Goal: Obtain resource: Download file/media

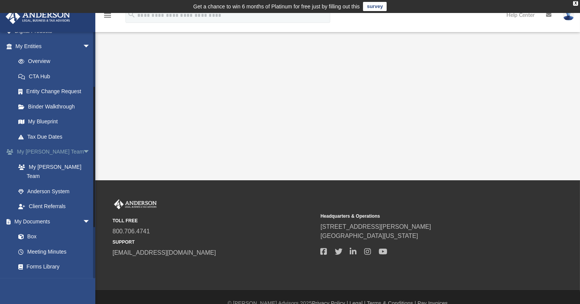
scroll to position [96, 0]
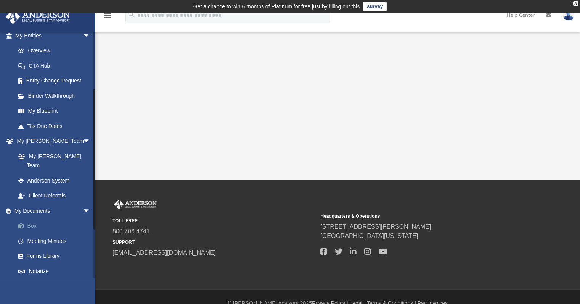
click at [36, 218] on link "Box" at bounding box center [56, 225] width 91 height 15
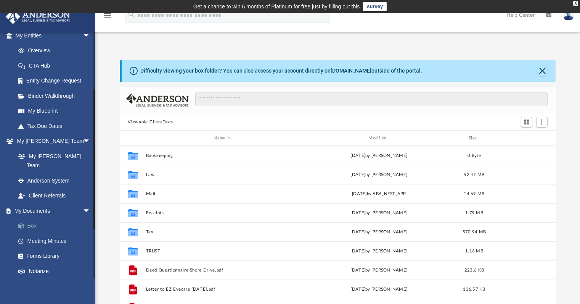
scroll to position [167, 430]
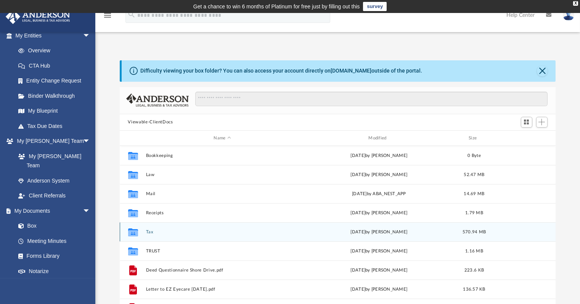
click at [153, 230] on button "Tax" at bounding box center [222, 231] width 153 height 5
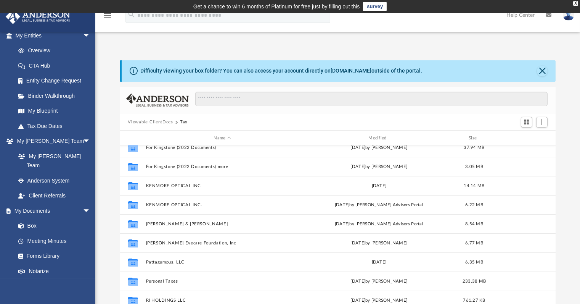
scroll to position [74, 0]
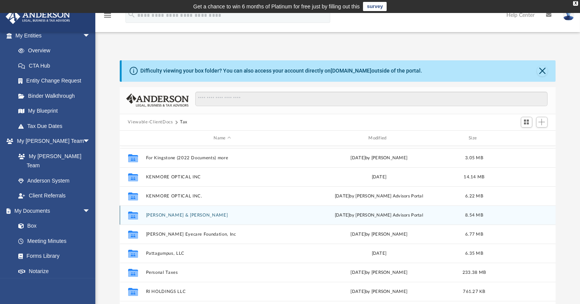
click at [199, 214] on button "[PERSON_NAME] & [PERSON_NAME]" at bounding box center [222, 214] width 153 height 5
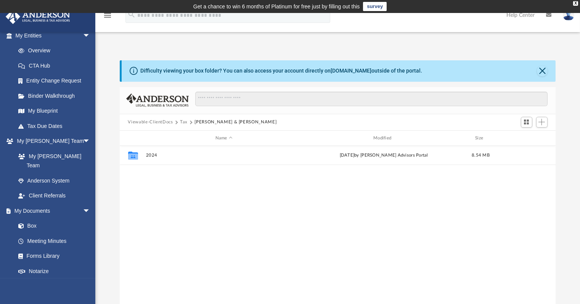
scroll to position [0, 0]
click at [184, 121] on button "Tax" at bounding box center [184, 122] width 8 height 7
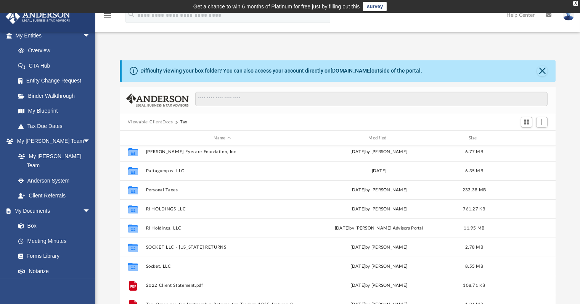
scroll to position [154, 0]
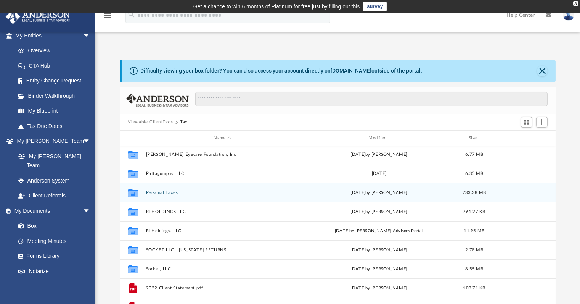
click at [167, 193] on button "Personal Taxes" at bounding box center [222, 192] width 153 height 5
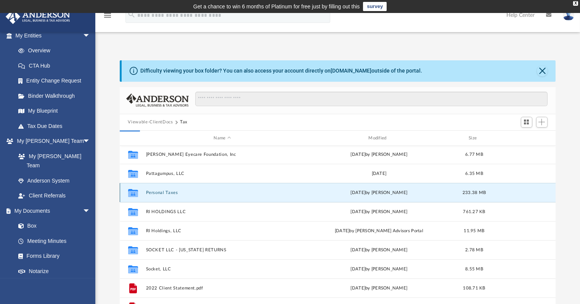
scroll to position [0, 0]
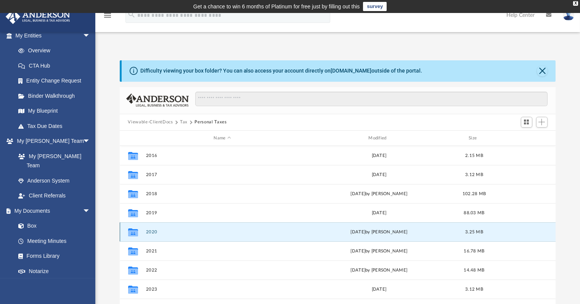
click at [146, 231] on button "2020" at bounding box center [222, 231] width 153 height 5
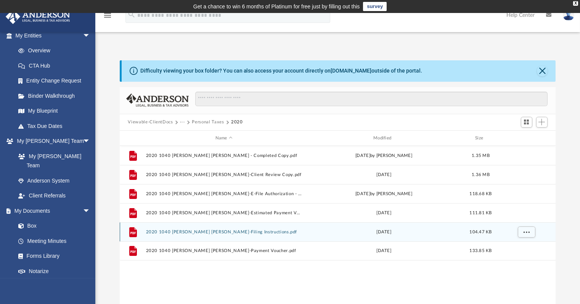
click at [135, 231] on icon "grid" at bounding box center [132, 232] width 5 height 2
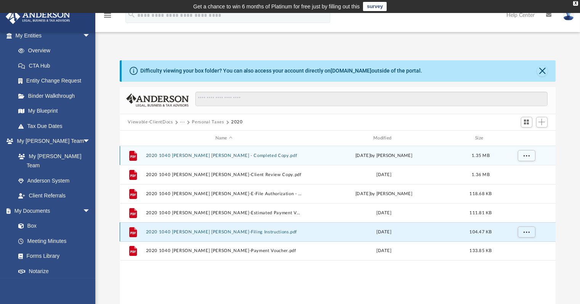
click at [200, 154] on button "2020 1040 [PERSON_NAME] [PERSON_NAME] - Completed Copy.pdf" at bounding box center [224, 155] width 156 height 5
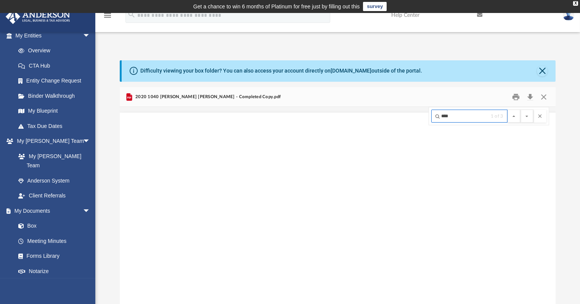
scroll to position [25371, 28]
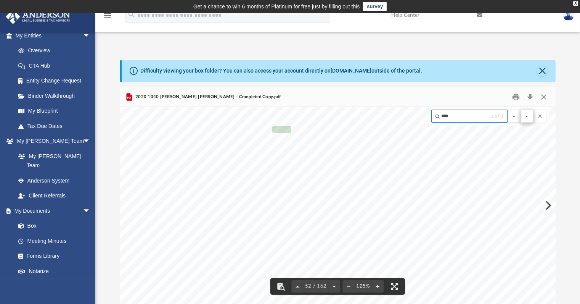
type input "****"
click at [526, 115] on button "File preview" at bounding box center [526, 115] width 13 height 13
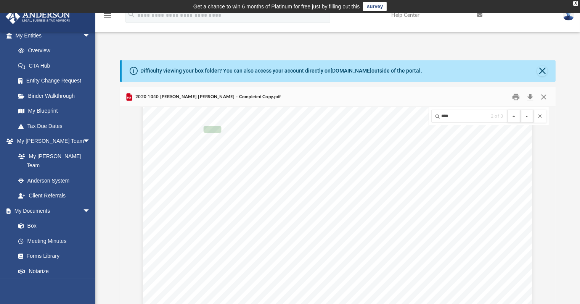
click at [527, 115] on button "File preview" at bounding box center [526, 115] width 13 height 13
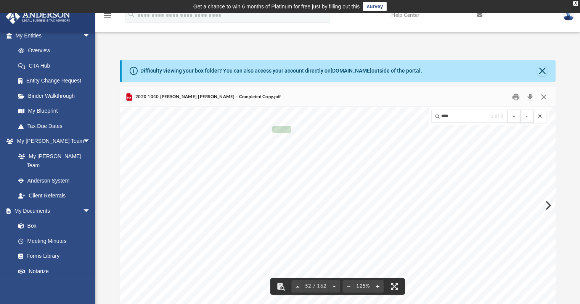
click at [541, 114] on button "File preview" at bounding box center [539, 115] width 13 height 13
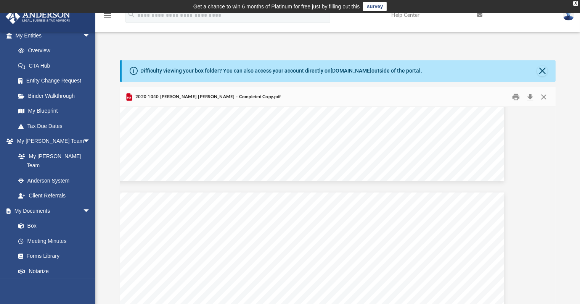
scroll to position [18113, 28]
